Goal: Task Accomplishment & Management: Complete application form

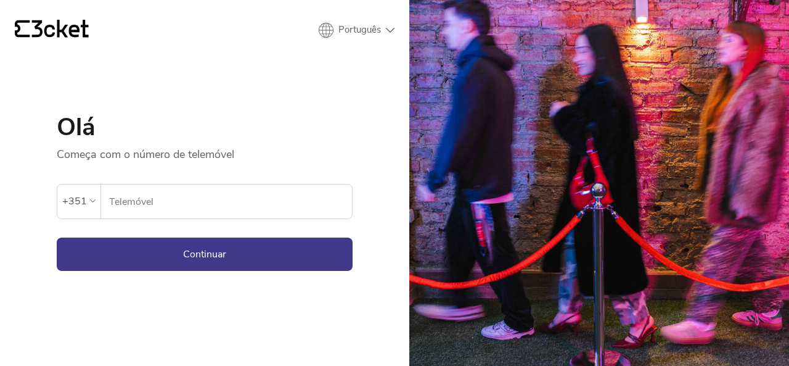
click at [175, 204] on input "Telemóvel" at bounding box center [231, 201] width 244 height 34
click at [174, 261] on button "Continuar" at bounding box center [205, 253] width 296 height 33
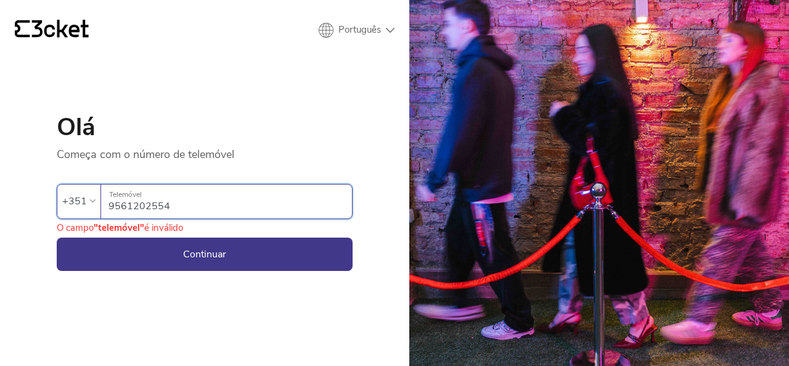
click at [154, 207] on input "9561202554" at bounding box center [231, 201] width 244 height 34
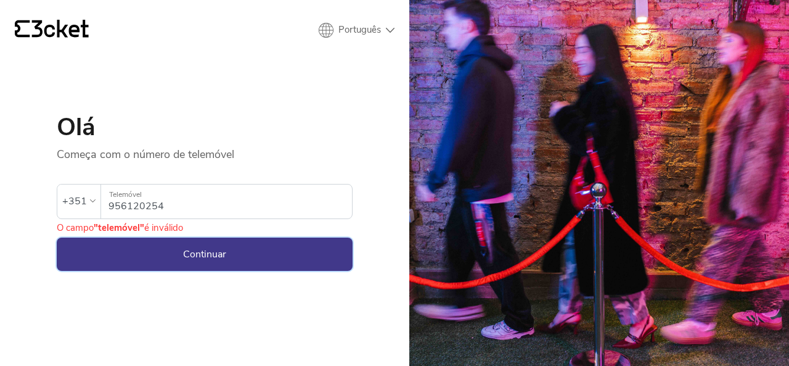
click at [187, 255] on button "Continuar" at bounding box center [205, 253] width 296 height 33
click at [177, 239] on button "Continuar" at bounding box center [205, 253] width 296 height 33
click at [172, 208] on input "956120254" at bounding box center [231, 201] width 244 height 34
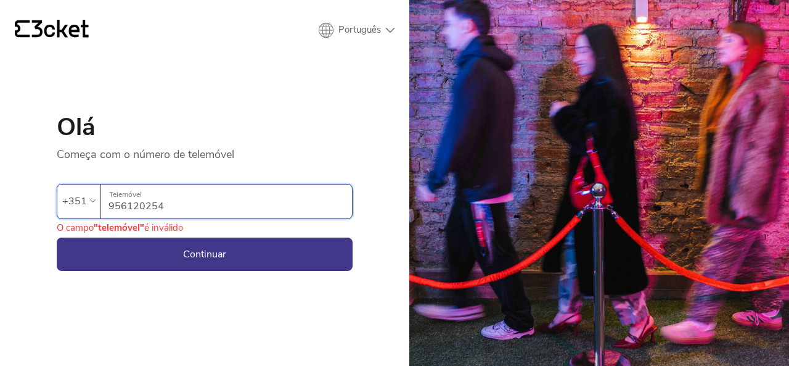
click at [120, 206] on input "956120254" at bounding box center [231, 201] width 244 height 34
type input "936120254"
click at [128, 244] on button "Continuar" at bounding box center [205, 253] width 296 height 33
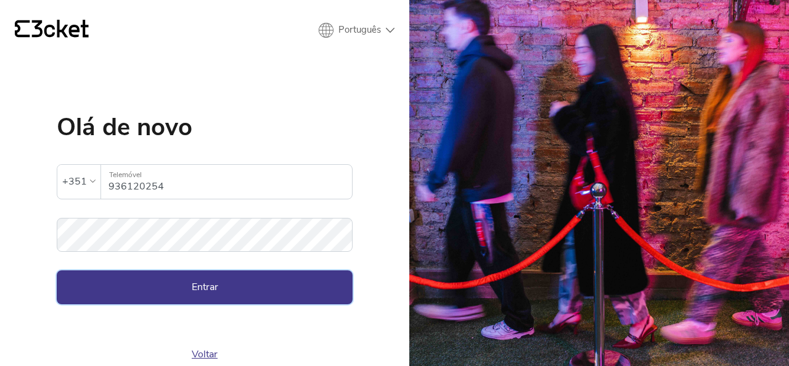
click at [292, 285] on button "Entrar" at bounding box center [205, 286] width 296 height 33
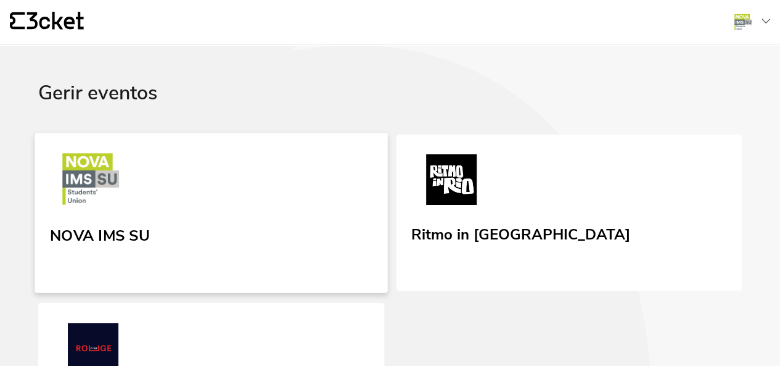
click at [123, 232] on div "NOVA IMS SU" at bounding box center [100, 233] width 100 height 22
